Goal: Task Accomplishment & Management: Manage account settings

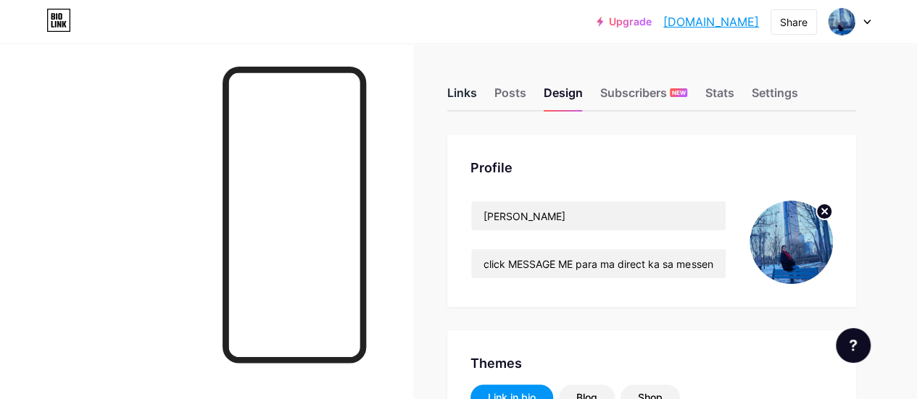
click at [473, 91] on div "Links" at bounding box center [462, 97] width 30 height 26
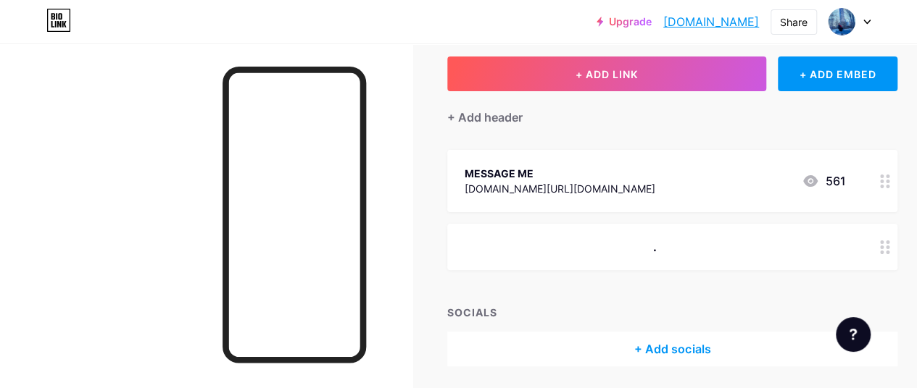
scroll to position [56, 0]
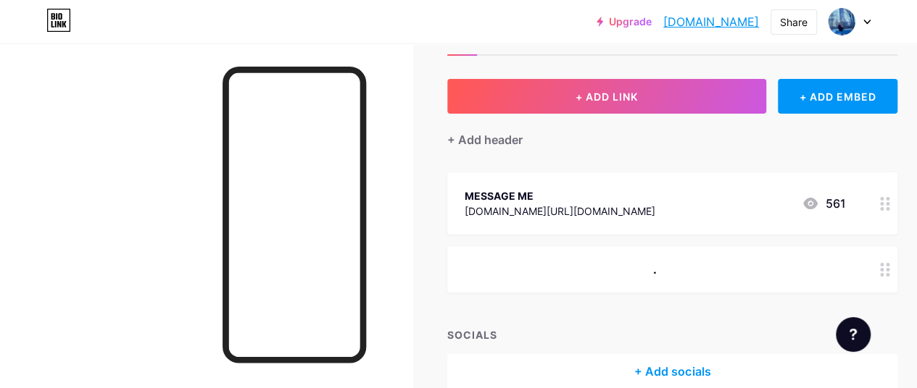
click at [890, 270] on icon at bounding box center [885, 270] width 10 height 14
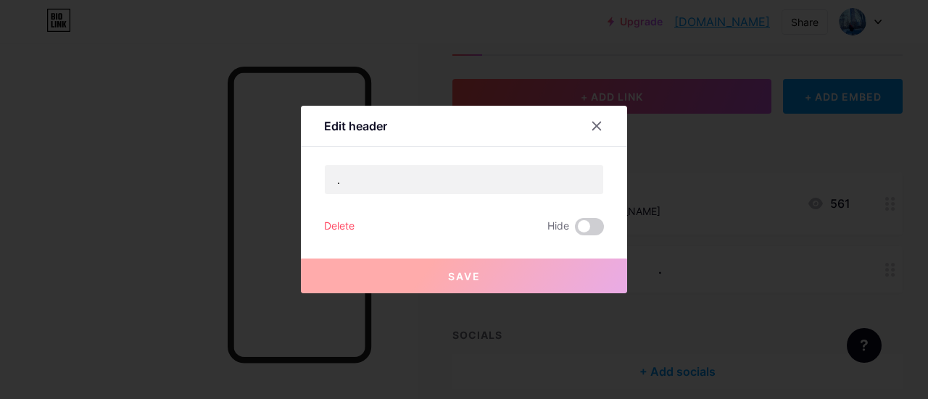
click at [240, 259] on div at bounding box center [464, 199] width 928 height 399
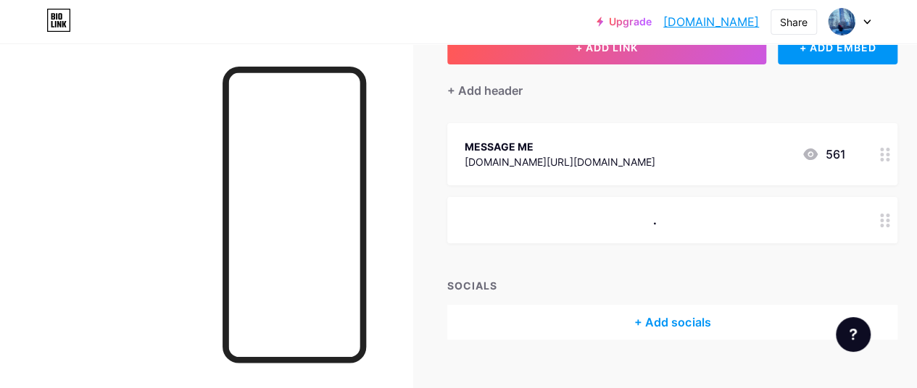
scroll to position [0, 0]
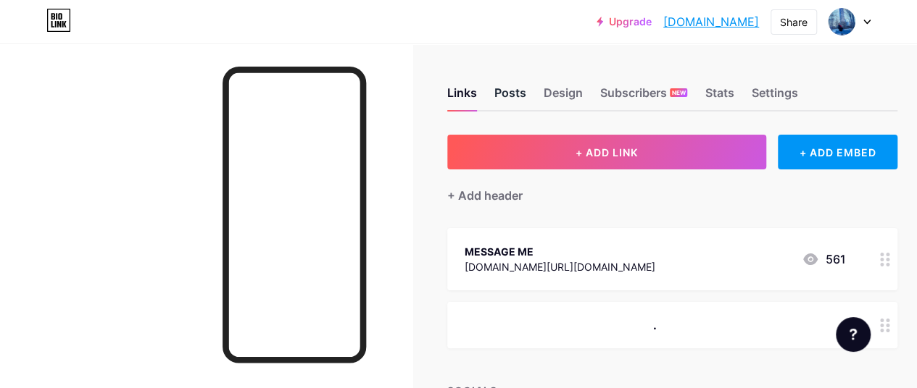
click at [511, 93] on div "Posts" at bounding box center [510, 97] width 32 height 26
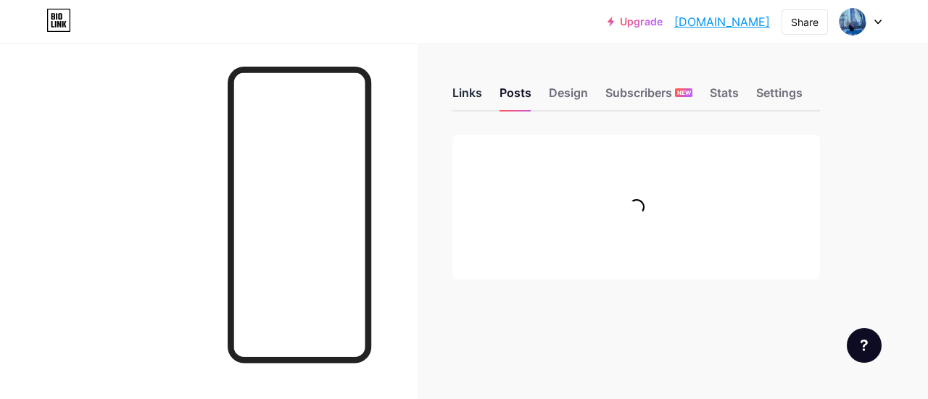
click at [467, 94] on div "Links" at bounding box center [467, 97] width 30 height 26
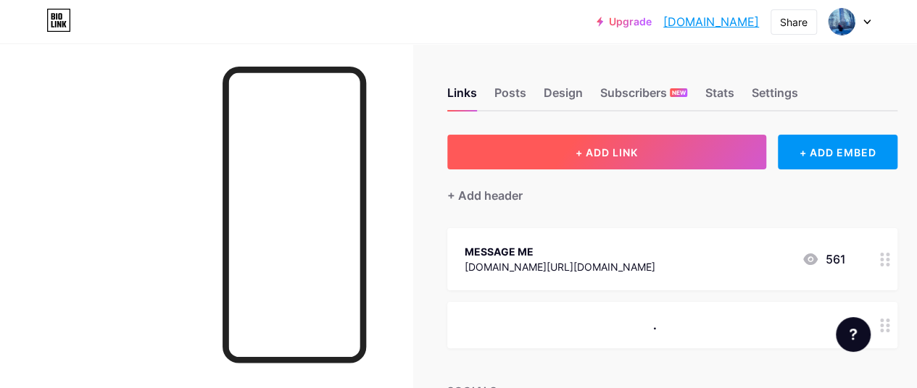
click at [513, 147] on button "+ ADD LINK" at bounding box center [606, 152] width 319 height 35
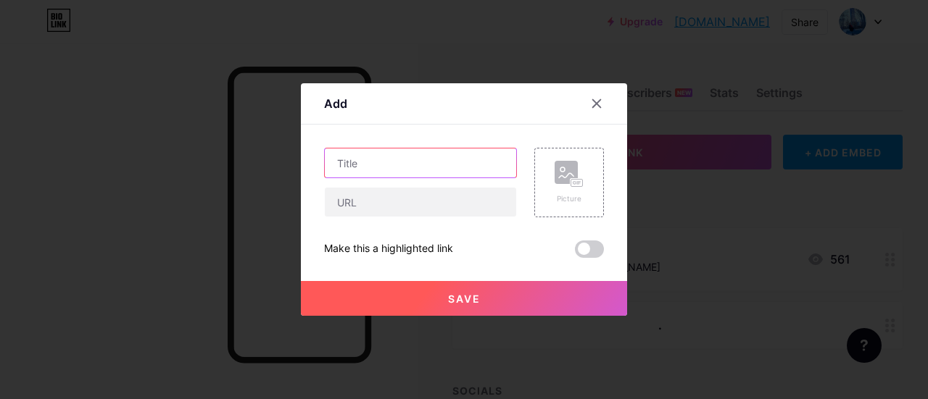
click at [440, 166] on input "text" at bounding box center [420, 163] width 191 height 29
click at [594, 104] on icon at bounding box center [597, 104] width 12 height 12
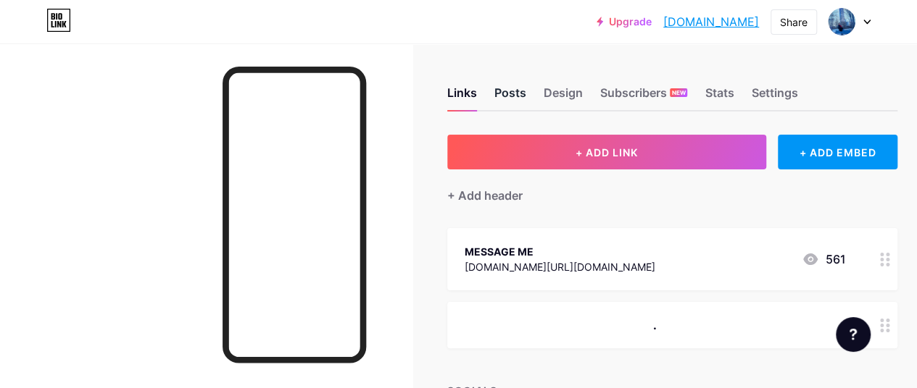
click at [513, 88] on div "Posts" at bounding box center [510, 97] width 32 height 26
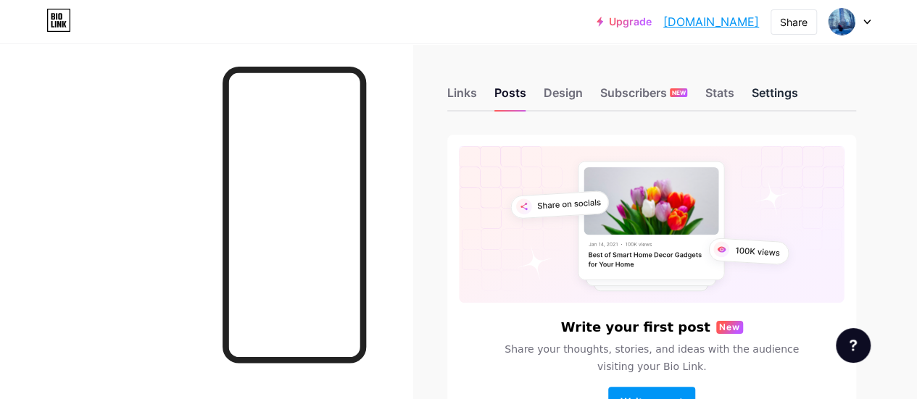
click at [789, 85] on div "Settings" at bounding box center [774, 97] width 46 height 26
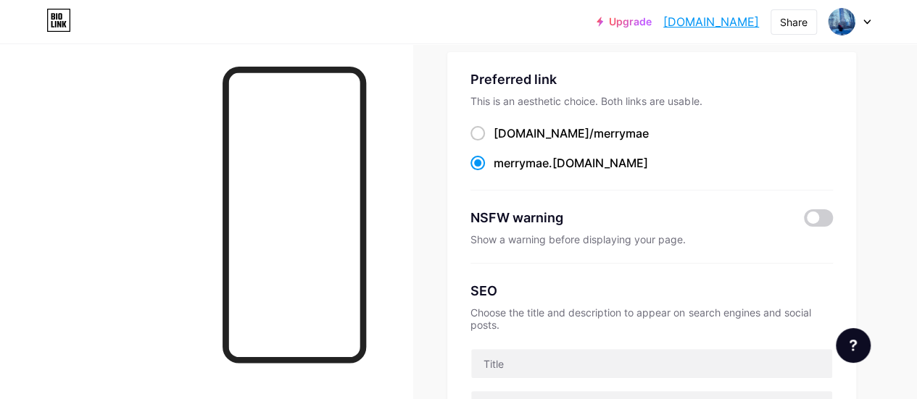
scroll to position [19, 0]
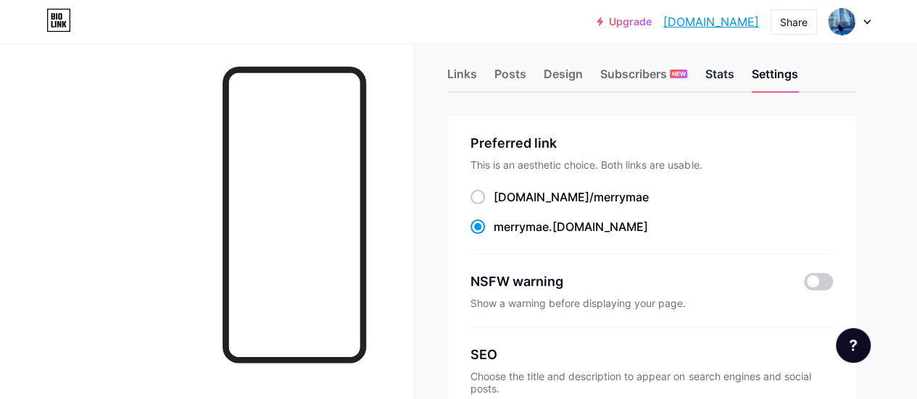
click at [727, 77] on div "Stats" at bounding box center [718, 78] width 29 height 26
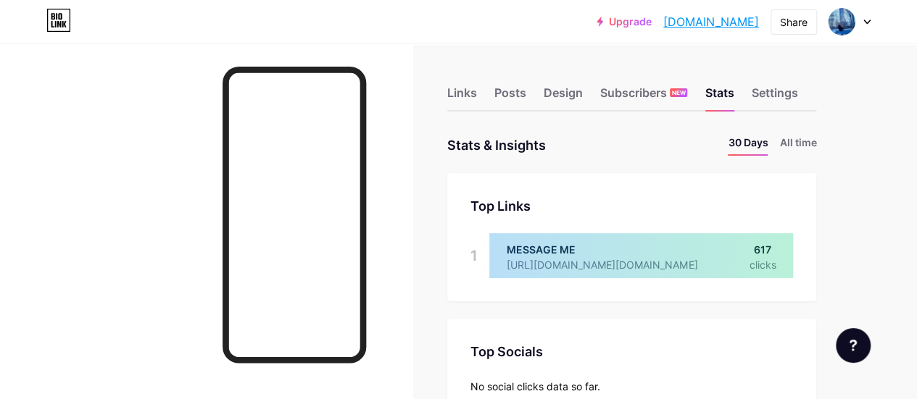
scroll to position [399, 916]
click at [870, 24] on div "Upgrade merrymae.bio.li... merrymae.bio.link Share Switch accounts Merry Mae P …" at bounding box center [458, 22] width 917 height 26
click at [865, 24] on div at bounding box center [849, 22] width 42 height 26
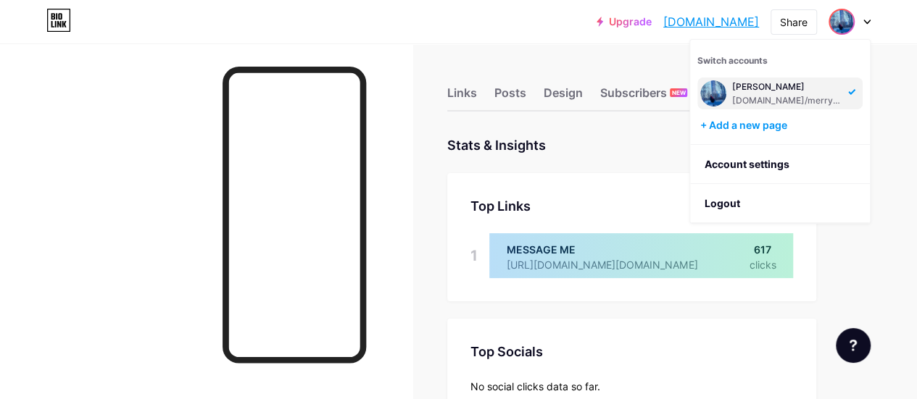
click at [407, 302] on div at bounding box center [206, 242] width 412 height 399
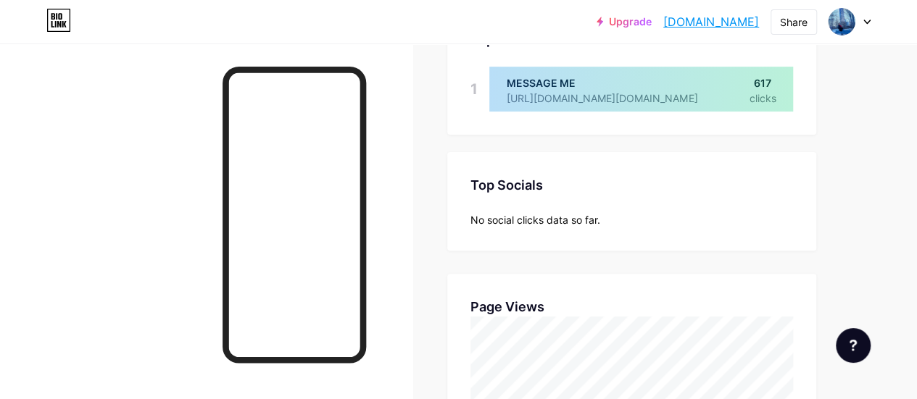
scroll to position [0, 0]
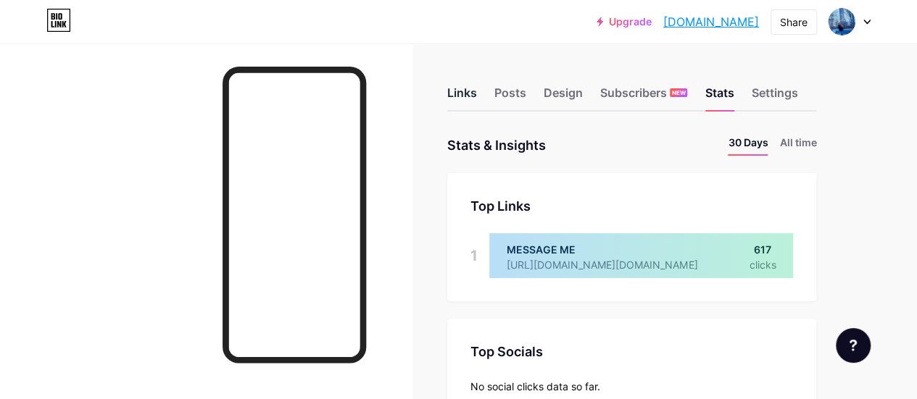
click at [466, 91] on div "Links" at bounding box center [462, 97] width 30 height 26
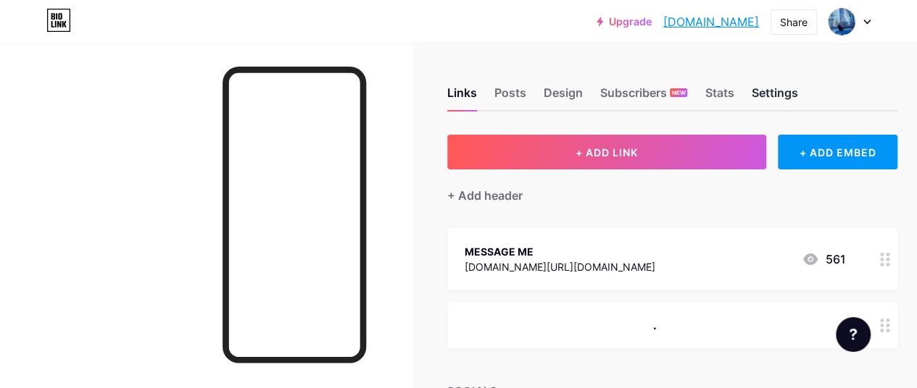
click at [786, 91] on div "Settings" at bounding box center [774, 97] width 46 height 26
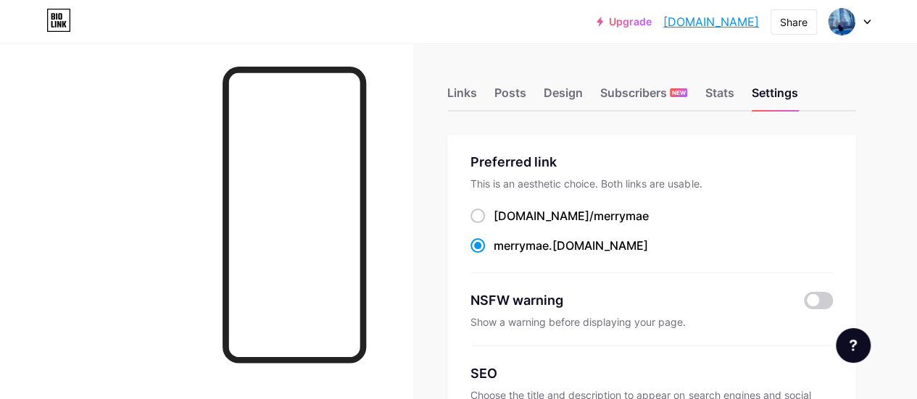
click at [461, 93] on div "Links" at bounding box center [462, 97] width 30 height 26
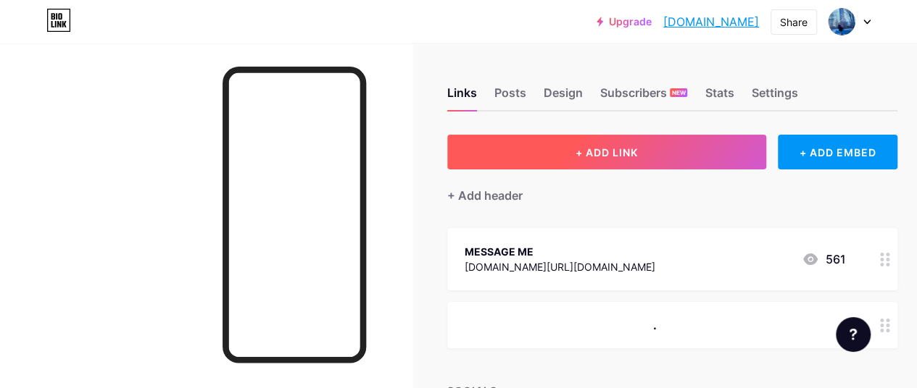
click at [475, 153] on button "+ ADD LINK" at bounding box center [606, 152] width 319 height 35
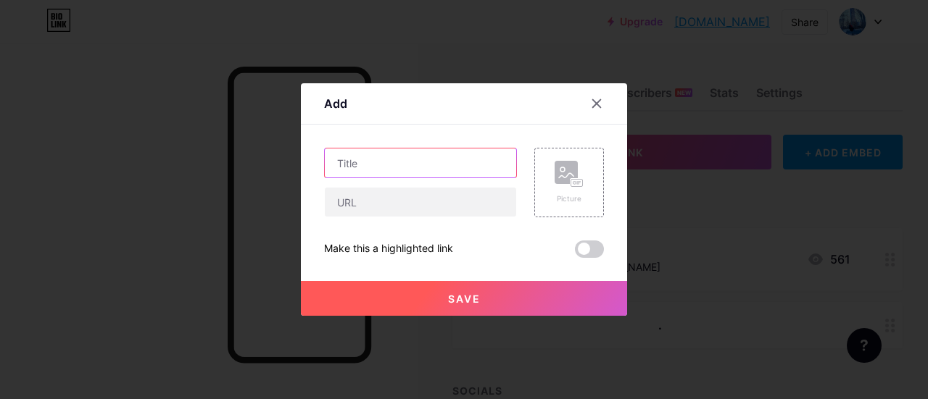
click at [470, 157] on input "text" at bounding box center [420, 163] width 191 height 29
click at [593, 102] on icon at bounding box center [597, 104] width 8 height 8
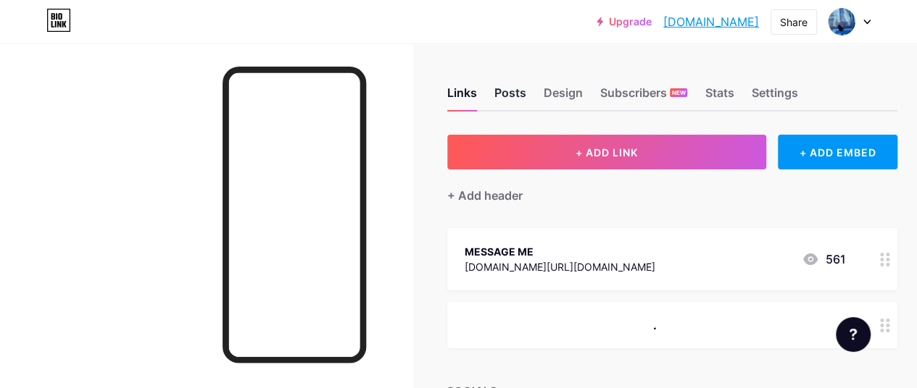
click at [511, 88] on div "Posts" at bounding box center [510, 97] width 32 height 26
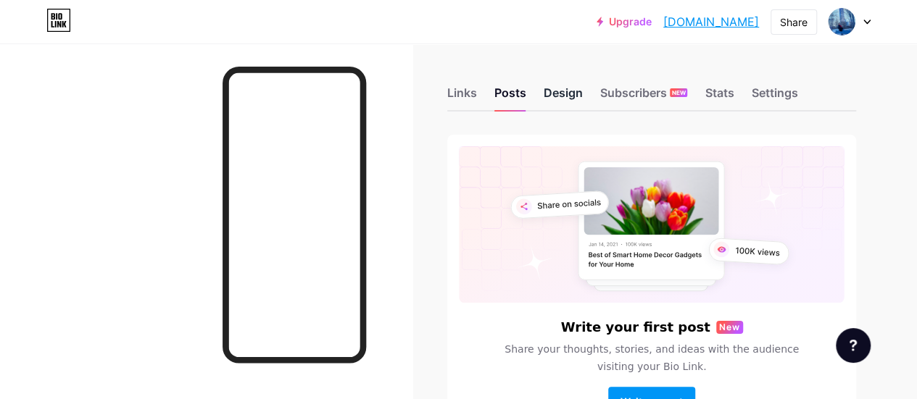
click at [564, 91] on div "Design" at bounding box center [563, 97] width 39 height 26
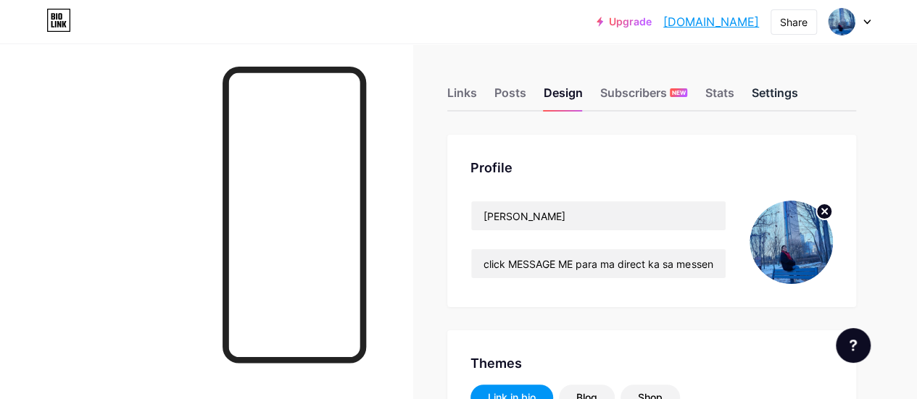
click at [778, 89] on div "Settings" at bounding box center [774, 97] width 46 height 26
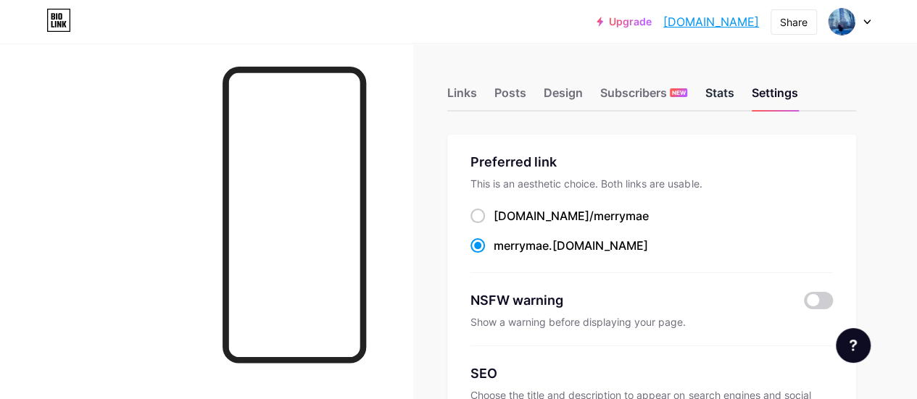
click at [726, 96] on div "Stats" at bounding box center [718, 97] width 29 height 26
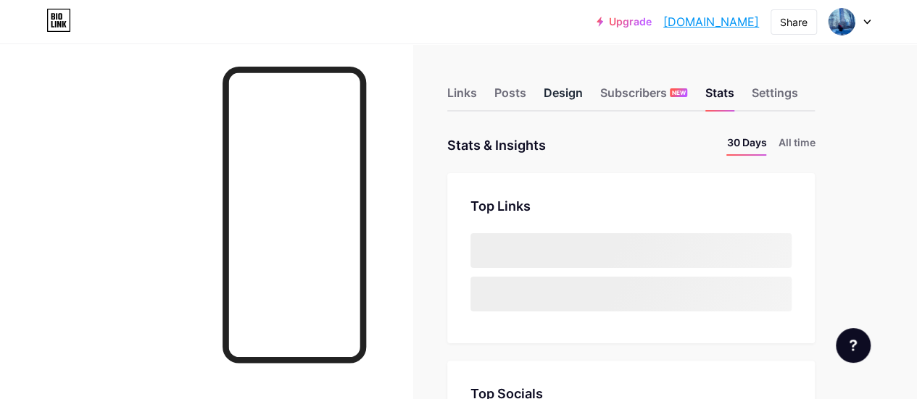
click at [574, 91] on div "Design" at bounding box center [563, 97] width 39 height 26
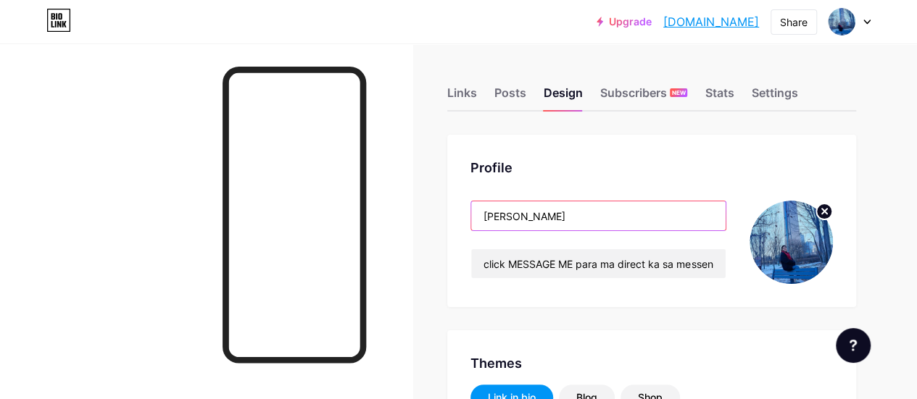
click at [575, 217] on input "[PERSON_NAME]" at bounding box center [598, 215] width 254 height 29
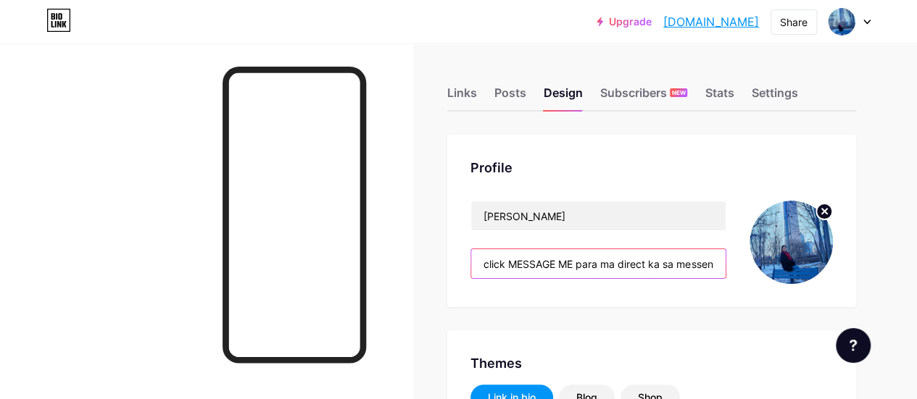
click at [576, 262] on input "click MESSAGE ME para ma direct ka sa messenger ko!" at bounding box center [598, 263] width 254 height 29
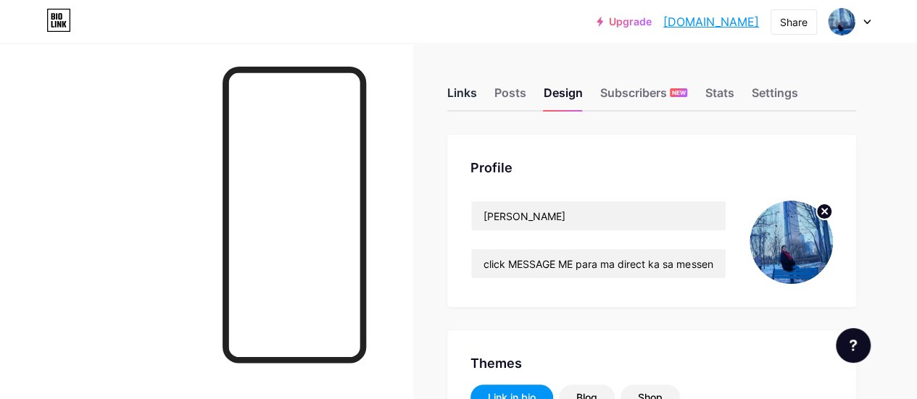
click at [467, 95] on div "Links" at bounding box center [462, 97] width 30 height 26
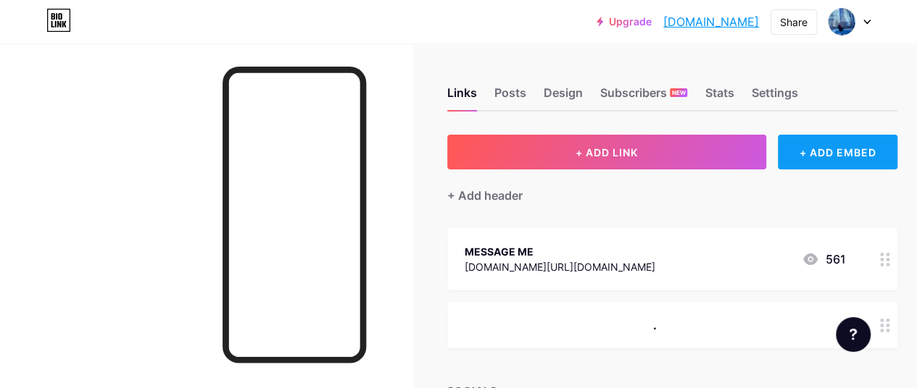
click at [862, 157] on div "+ ADD EMBED" at bounding box center [838, 152] width 120 height 35
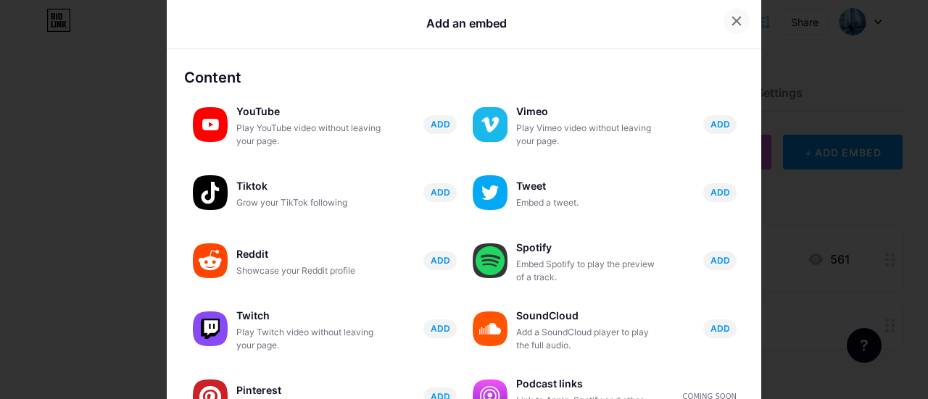
click at [731, 21] on icon at bounding box center [737, 21] width 12 height 12
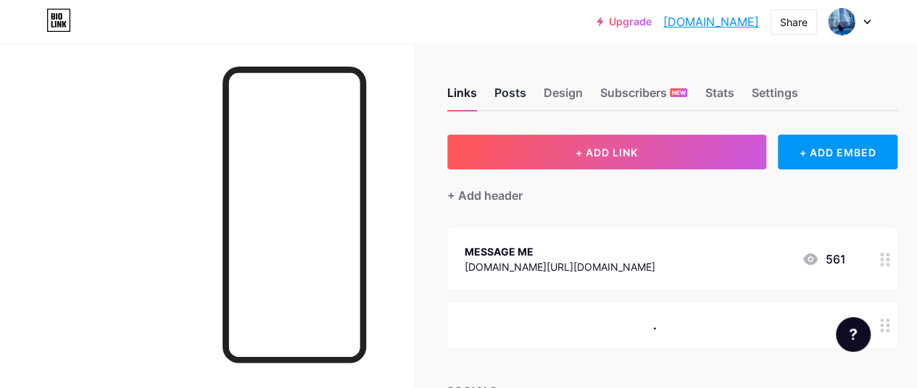
click at [519, 86] on div "Posts" at bounding box center [510, 97] width 32 height 26
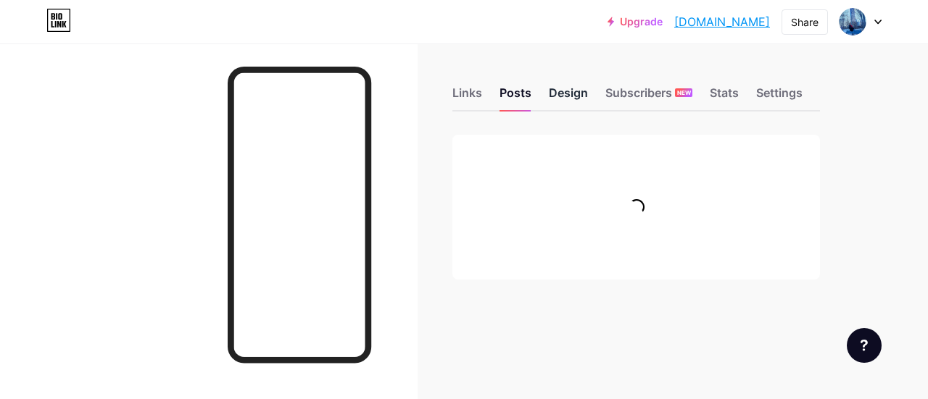
click at [562, 95] on div "Design" at bounding box center [568, 97] width 39 height 26
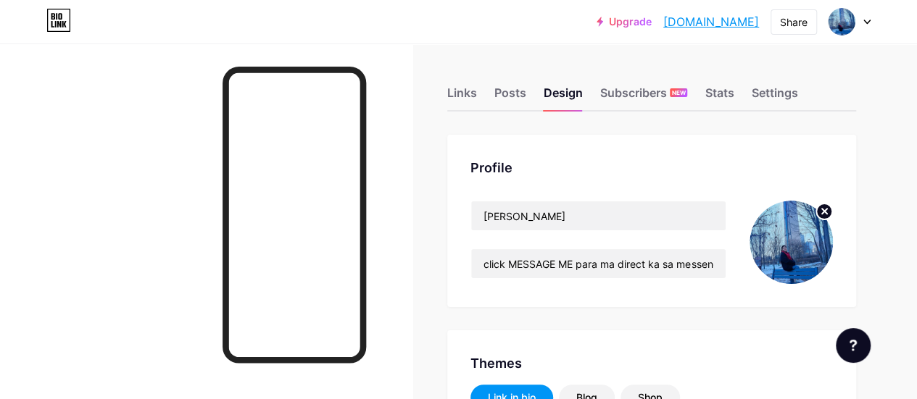
click at [864, 23] on icon at bounding box center [866, 22] width 7 height 5
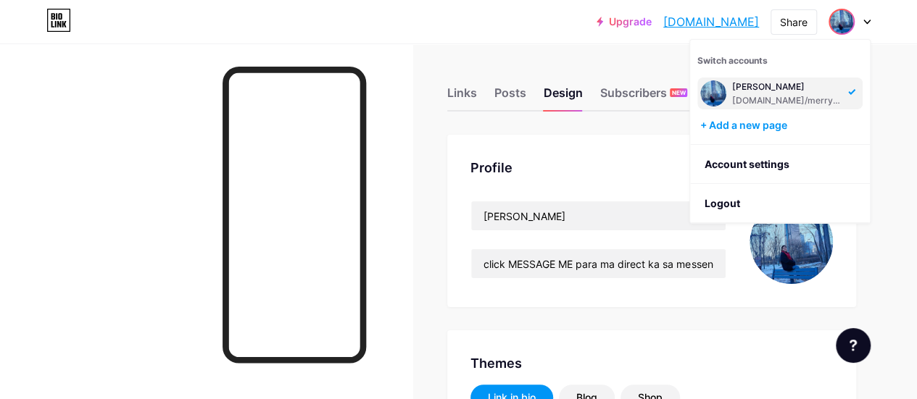
click at [864, 22] on icon at bounding box center [866, 22] width 7 height 5
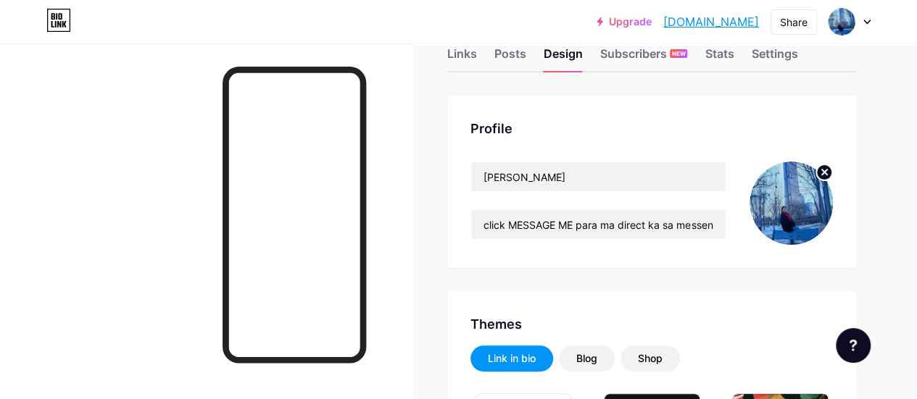
scroll to position [72, 0]
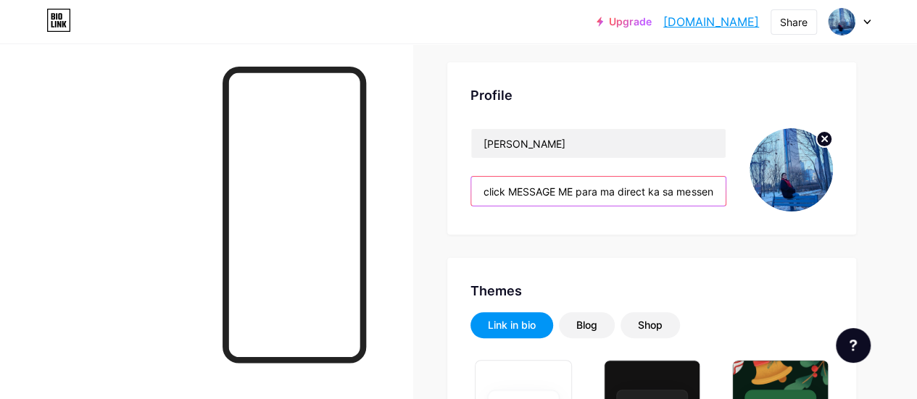
click at [613, 195] on input "click MESSAGE ME para ma direct ka sa messenger ko!" at bounding box center [598, 191] width 254 height 29
click at [672, 188] on input "click MESSAGE ME para ma direct ka sa messenger ko!" at bounding box center [598, 191] width 254 height 29
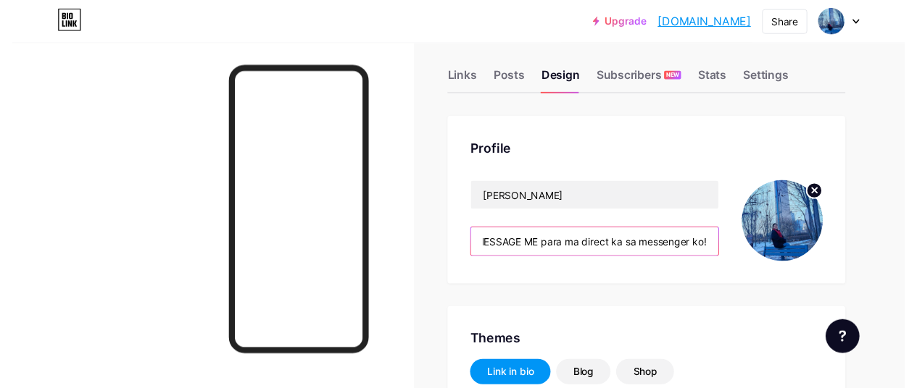
scroll to position [0, 0]
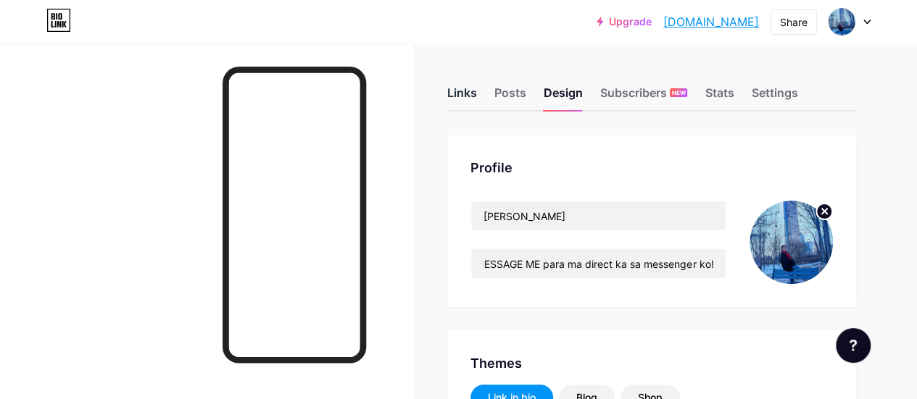
click at [467, 95] on div "Links" at bounding box center [462, 97] width 30 height 26
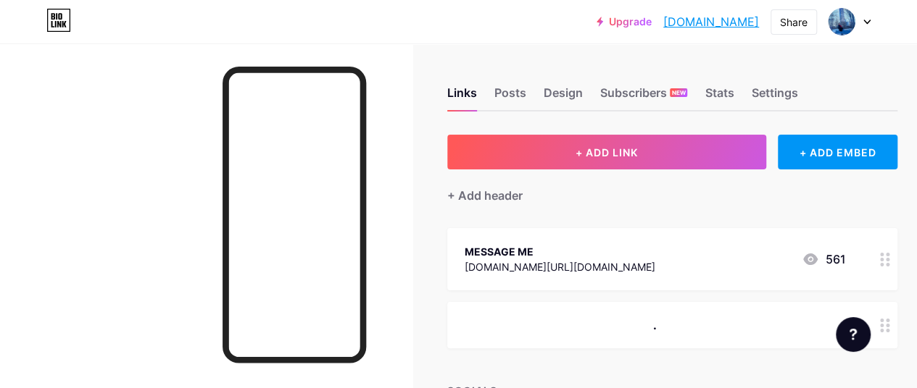
drag, startPoint x: 641, startPoint y: 158, endPoint x: 613, endPoint y: 412, distance: 255.2
drag, startPoint x: 613, startPoint y: 412, endPoint x: 56, endPoint y: 292, distance: 570.0
click at [56, 292] on div at bounding box center [206, 237] width 412 height 388
click at [560, 91] on div "Design" at bounding box center [563, 97] width 39 height 26
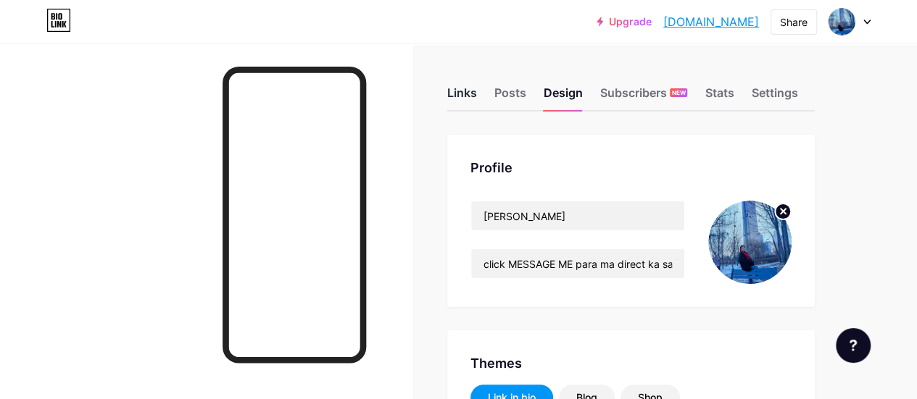
click at [467, 91] on div "Links" at bounding box center [462, 97] width 30 height 26
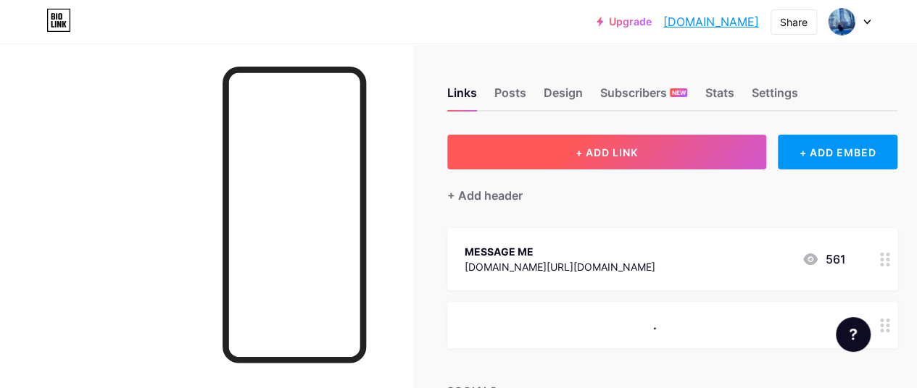
click at [588, 159] on button "+ ADD LINK" at bounding box center [606, 152] width 319 height 35
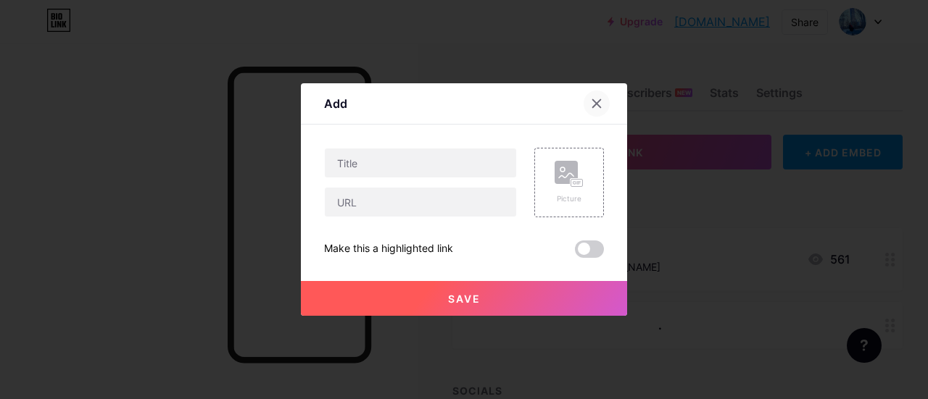
click at [591, 107] on icon at bounding box center [597, 104] width 12 height 12
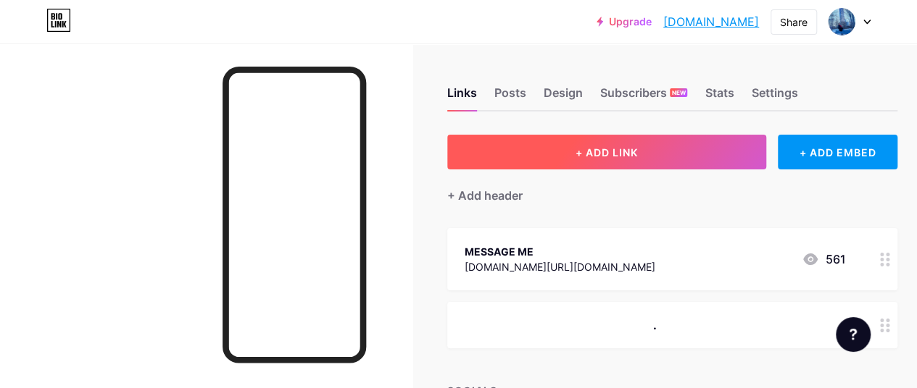
click at [480, 157] on button "+ ADD LINK" at bounding box center [606, 152] width 319 height 35
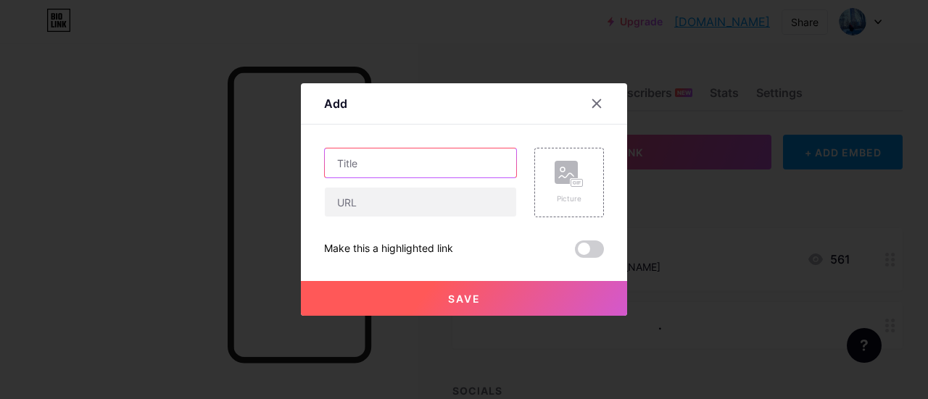
click at [407, 160] on input "text" at bounding box center [420, 163] width 191 height 29
click at [593, 102] on icon at bounding box center [597, 104] width 8 height 8
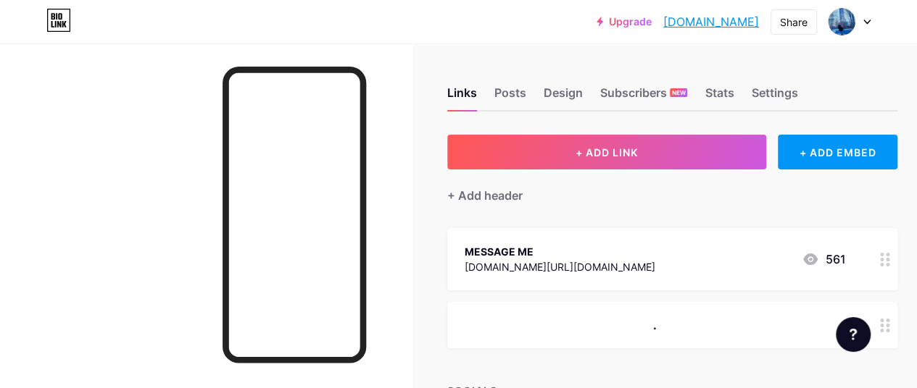
click at [868, 20] on icon at bounding box center [866, 22] width 7 height 5
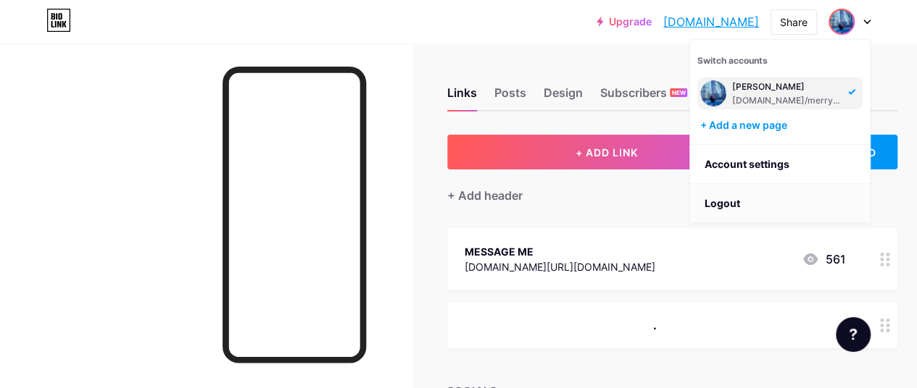
click at [733, 201] on li "Logout" at bounding box center [780, 203] width 180 height 39
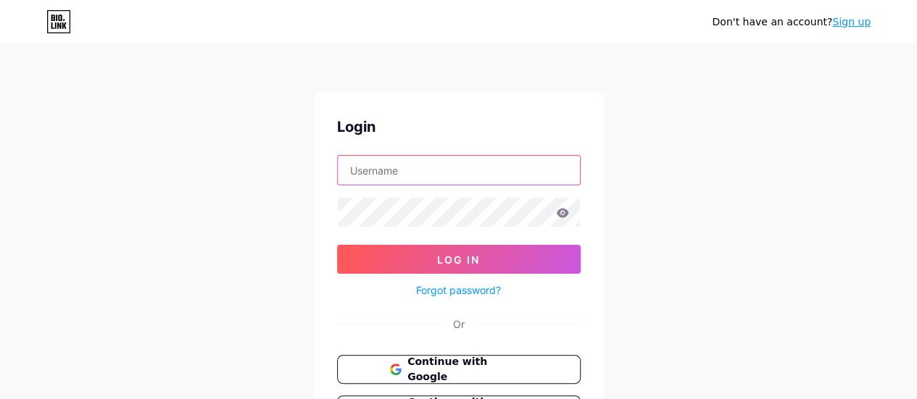
click at [399, 172] on input "text" at bounding box center [459, 170] width 242 height 29
type input "paneriomerrymae@gmail.com"
click at [564, 212] on icon at bounding box center [562, 212] width 12 height 9
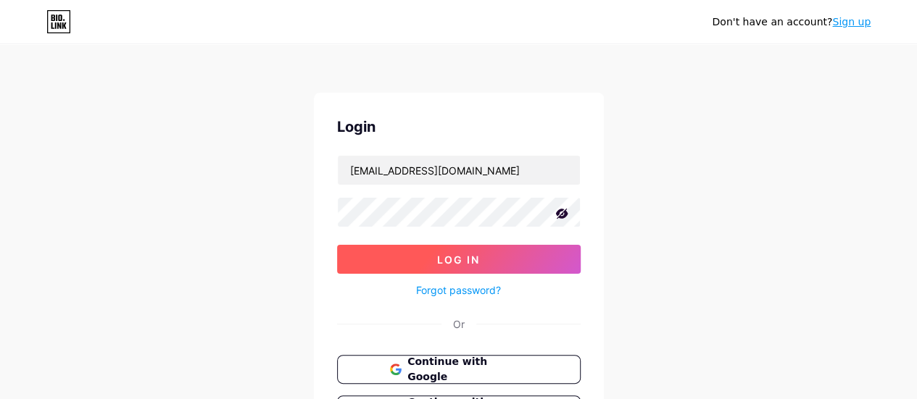
click at [495, 255] on button "Log In" at bounding box center [459, 259] width 244 height 29
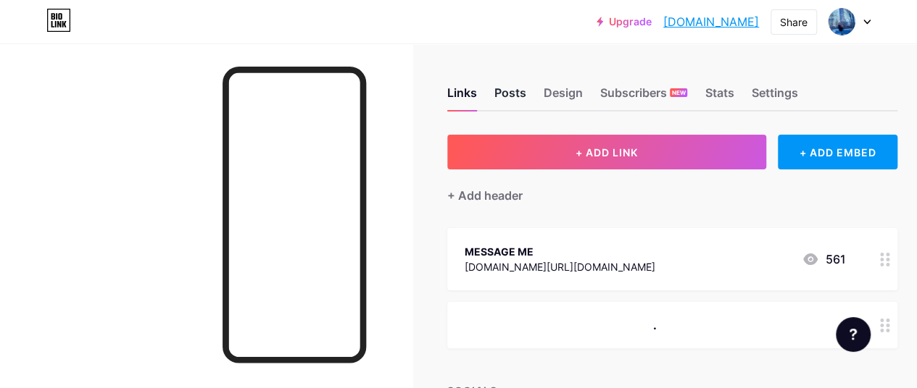
click at [513, 91] on div "Posts" at bounding box center [510, 97] width 32 height 26
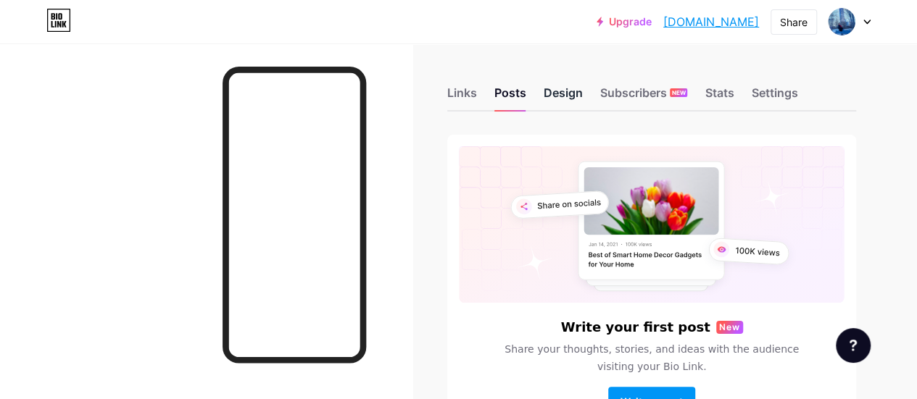
click at [561, 96] on div "Design" at bounding box center [563, 97] width 39 height 26
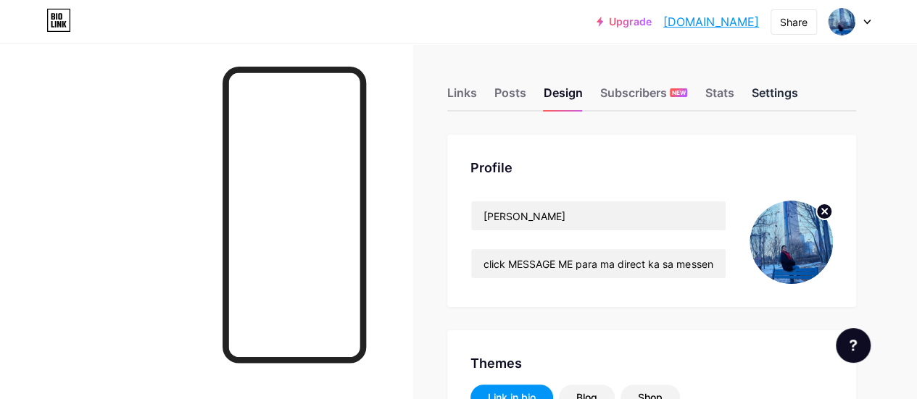
click at [787, 89] on div "Settings" at bounding box center [774, 97] width 46 height 26
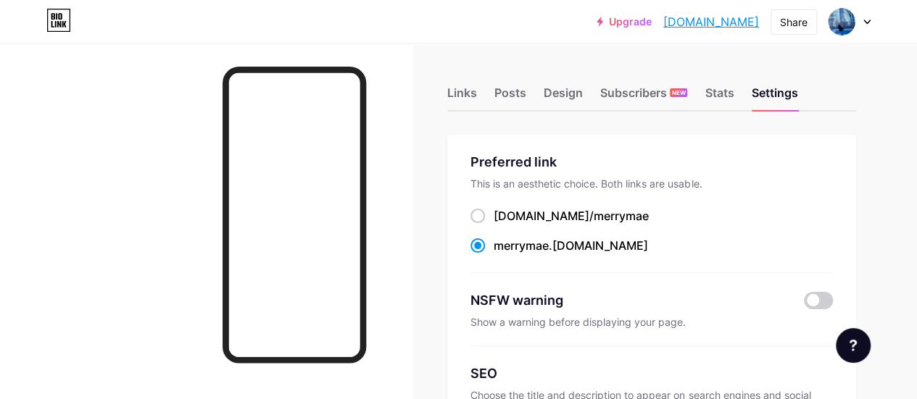
click at [865, 24] on div at bounding box center [849, 22] width 42 height 26
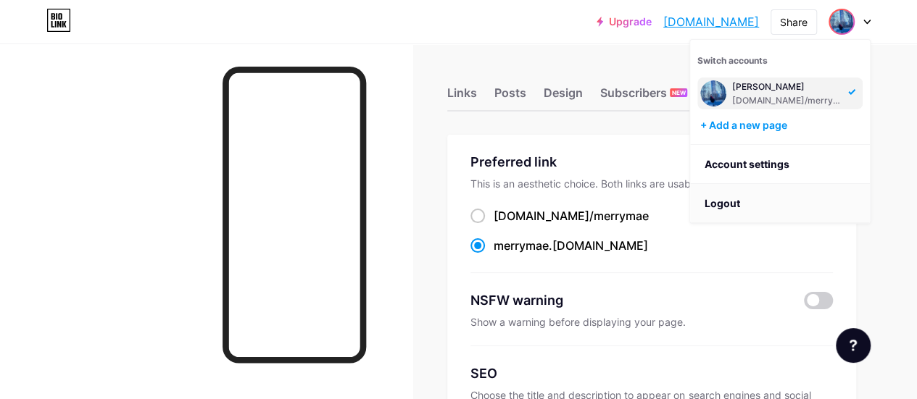
click at [723, 204] on li "Logout" at bounding box center [780, 203] width 180 height 39
